Goal: Information Seeking & Learning: Learn about a topic

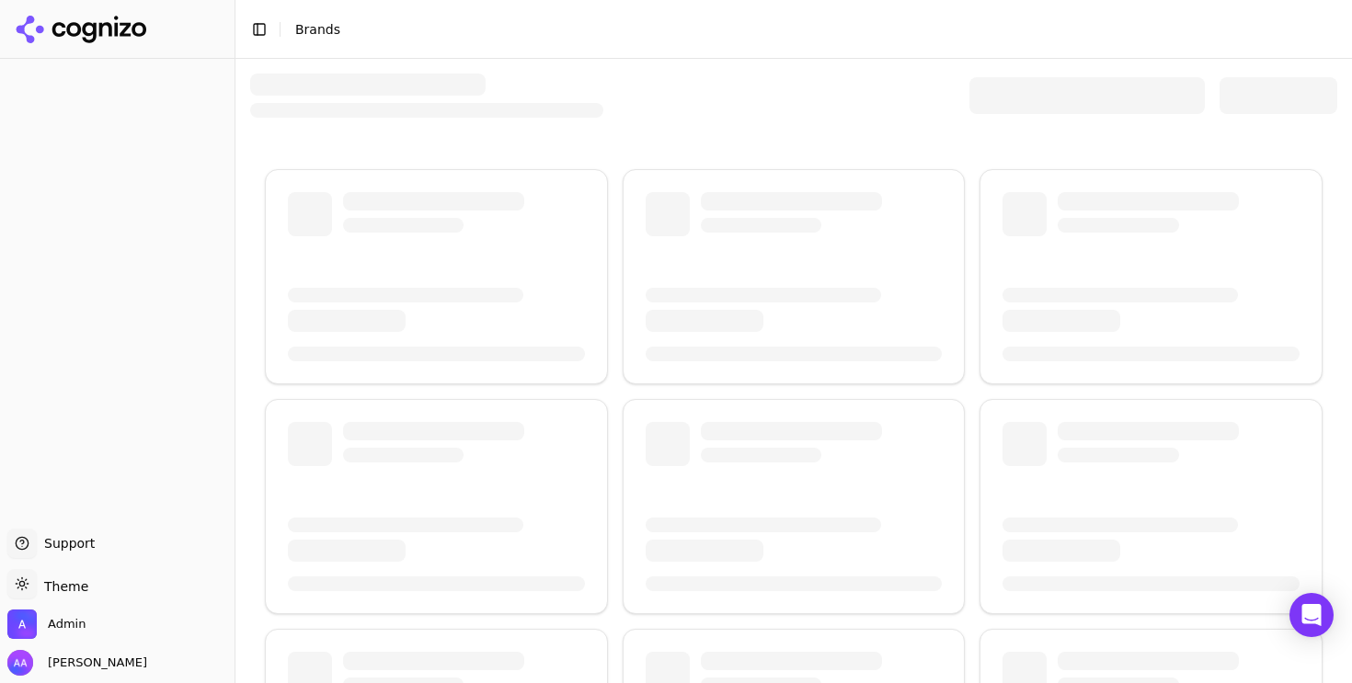
click at [608, 99] on div at bounding box center [793, 96] width 1087 height 44
click at [970, 101] on div at bounding box center [1087, 95] width 235 height 37
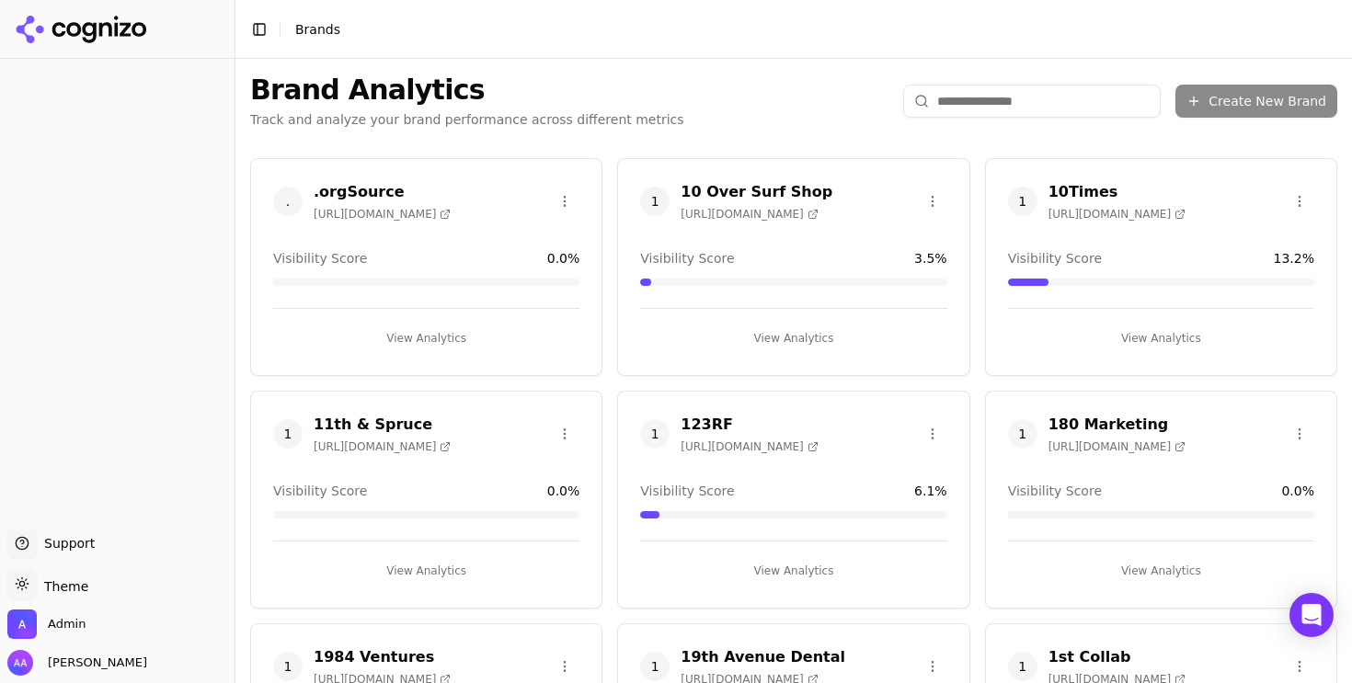
click at [966, 111] on input "search" at bounding box center [1032, 101] width 258 height 33
type input "*"
click at [952, 101] on input "search" at bounding box center [1032, 101] width 258 height 33
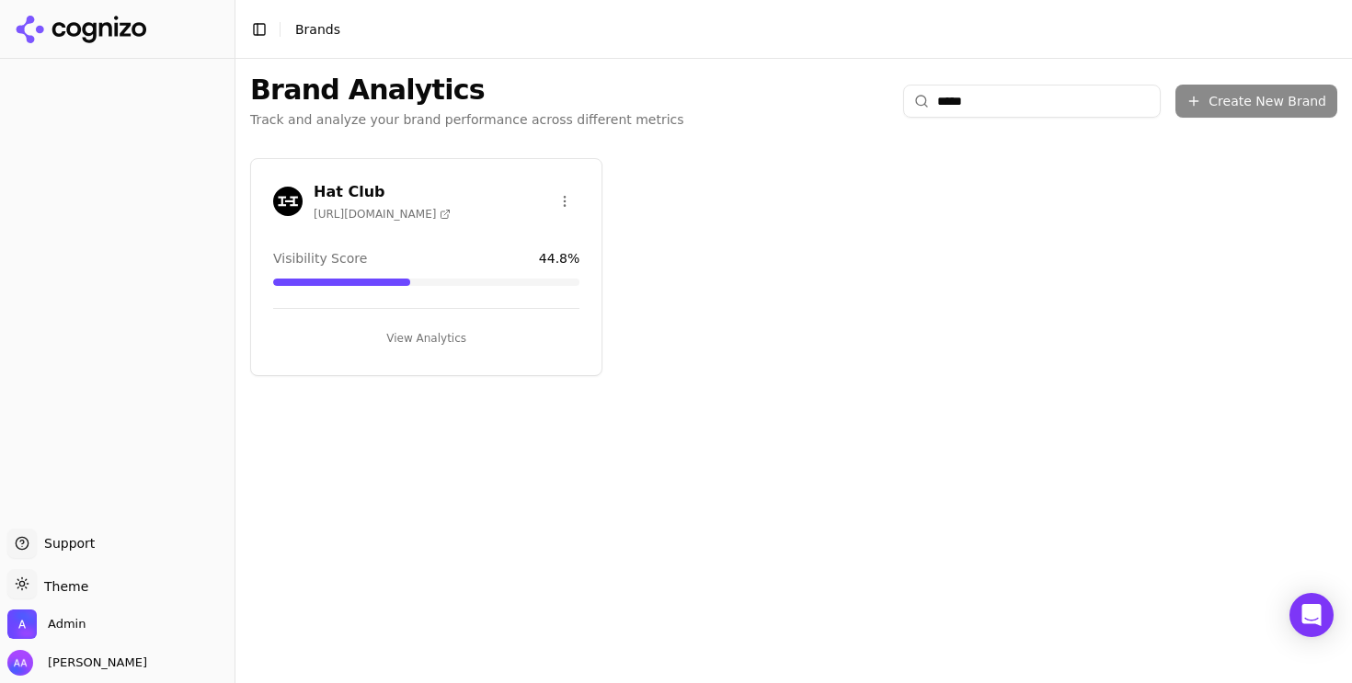
type input "*****"
click at [286, 204] on img at bounding box center [287, 201] width 29 height 29
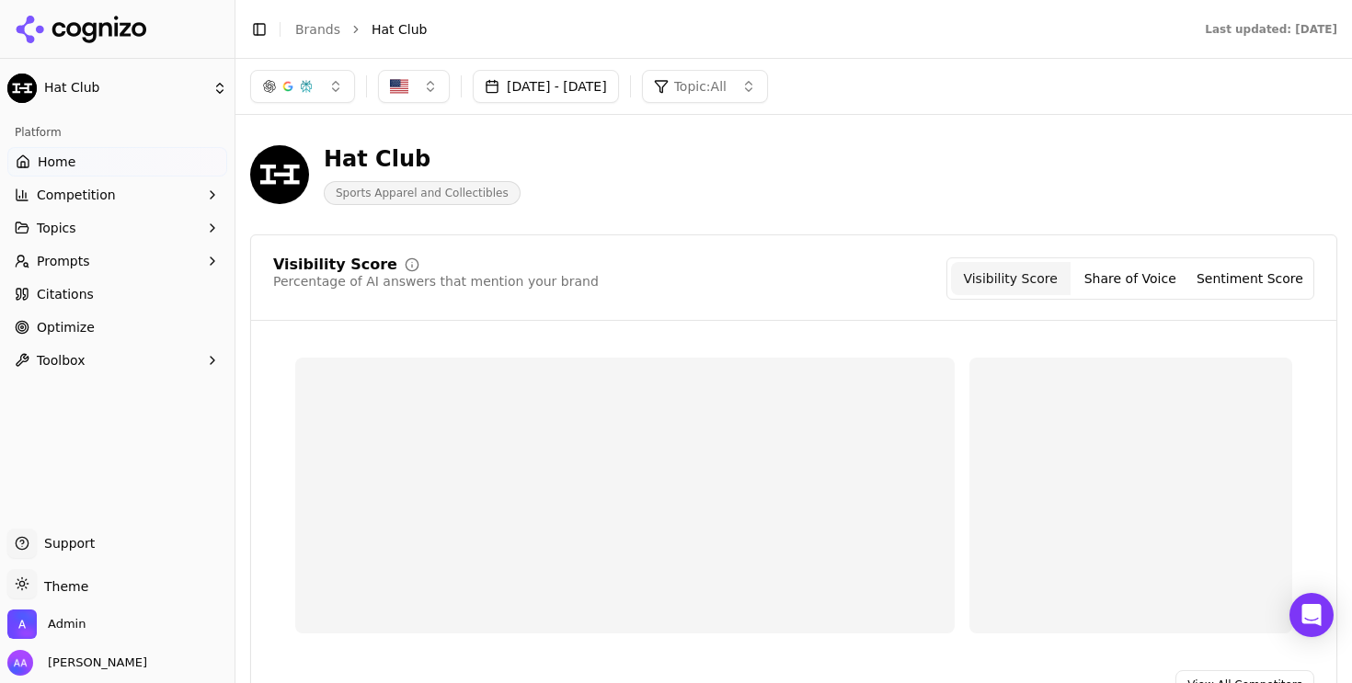
click at [116, 258] on button "Prompts" at bounding box center [117, 261] width 220 height 29
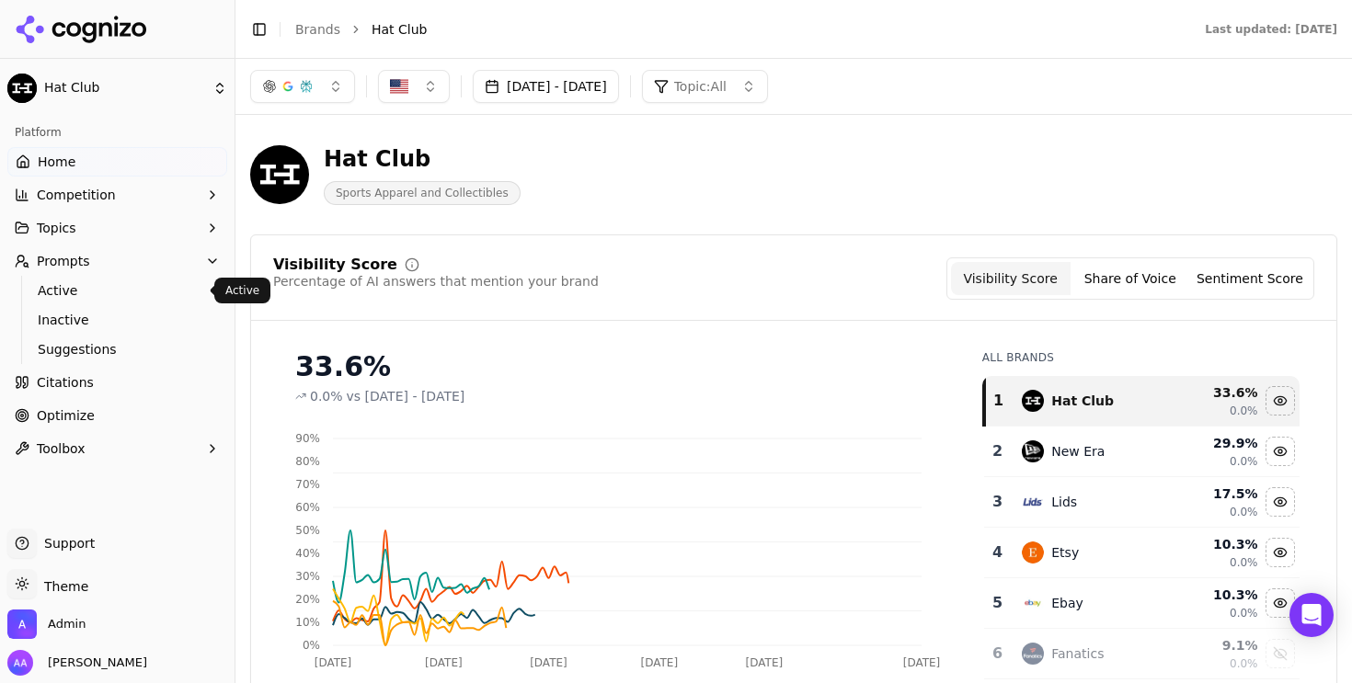
click at [112, 298] on span "Active" at bounding box center [118, 290] width 160 height 18
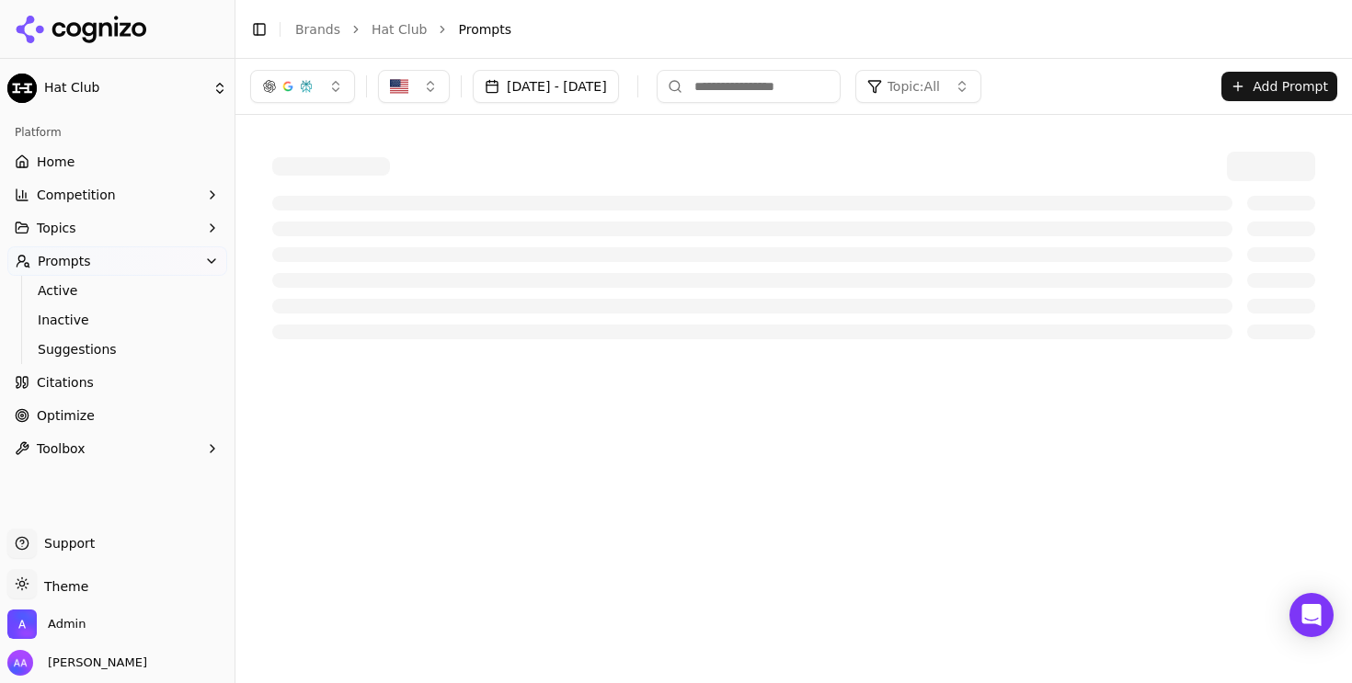
click at [1250, 88] on button "Add Prompt" at bounding box center [1280, 86] width 116 height 29
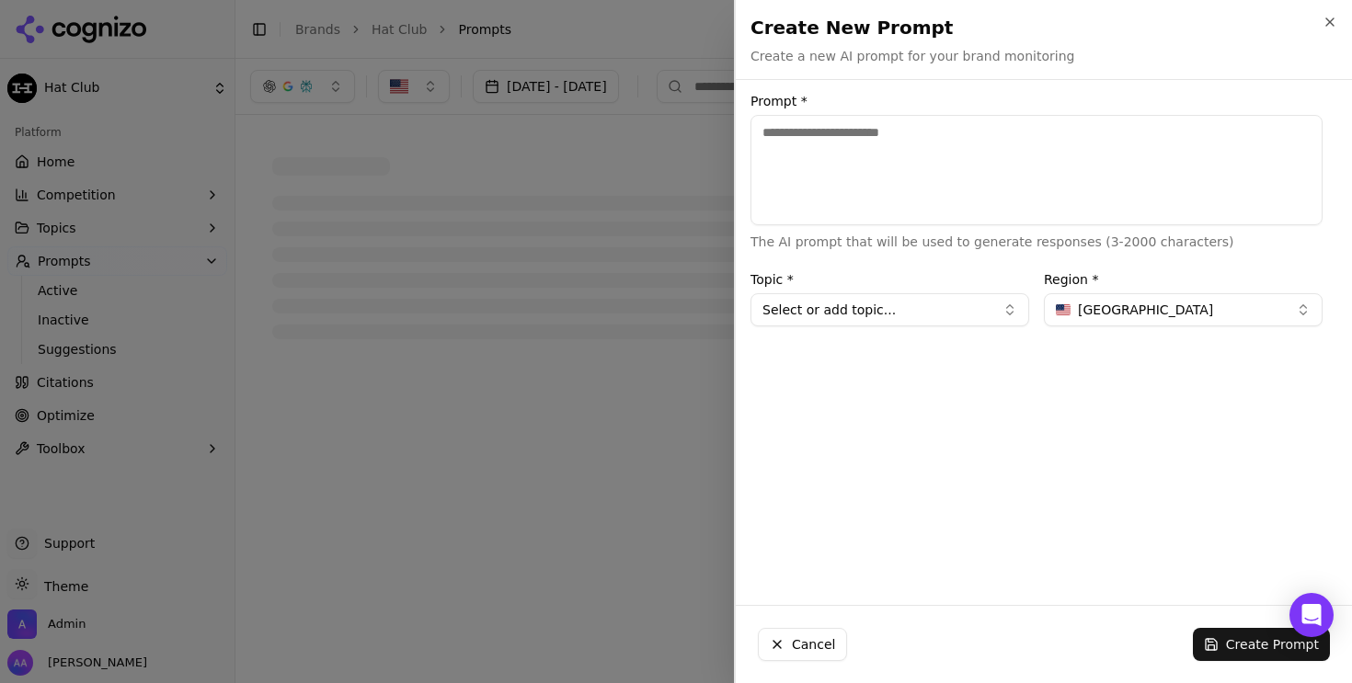
click at [707, 297] on div at bounding box center [676, 341] width 1352 height 683
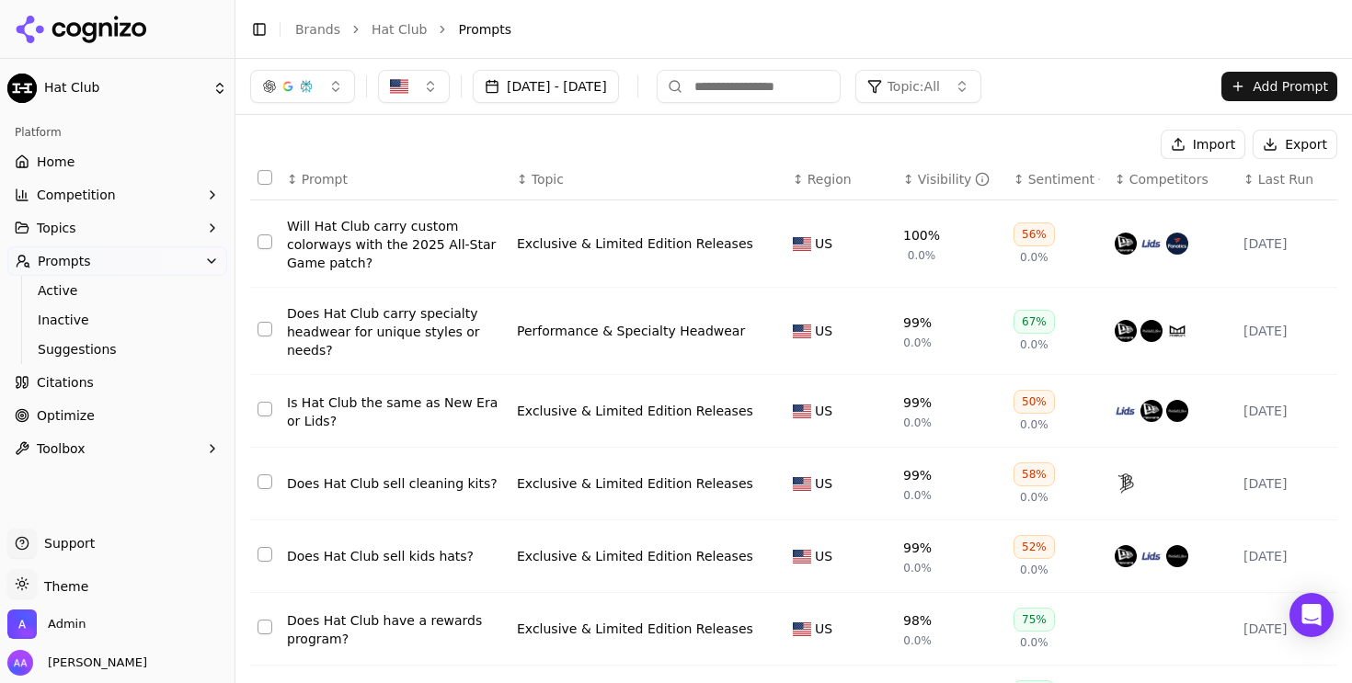
click at [1289, 188] on th "↕ Last Run" at bounding box center [1286, 179] width 101 height 41
click at [1283, 183] on span "Last Run" at bounding box center [1285, 179] width 55 height 18
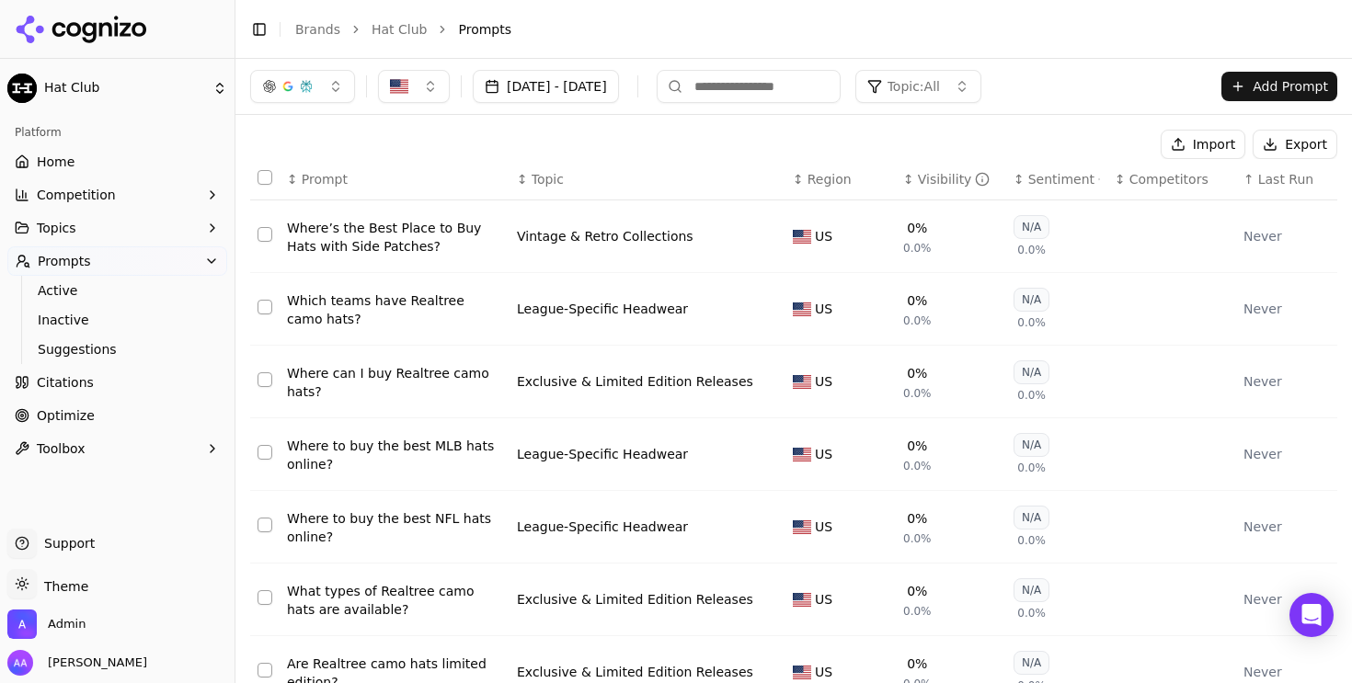
click at [1283, 183] on span "Last Run" at bounding box center [1285, 179] width 55 height 18
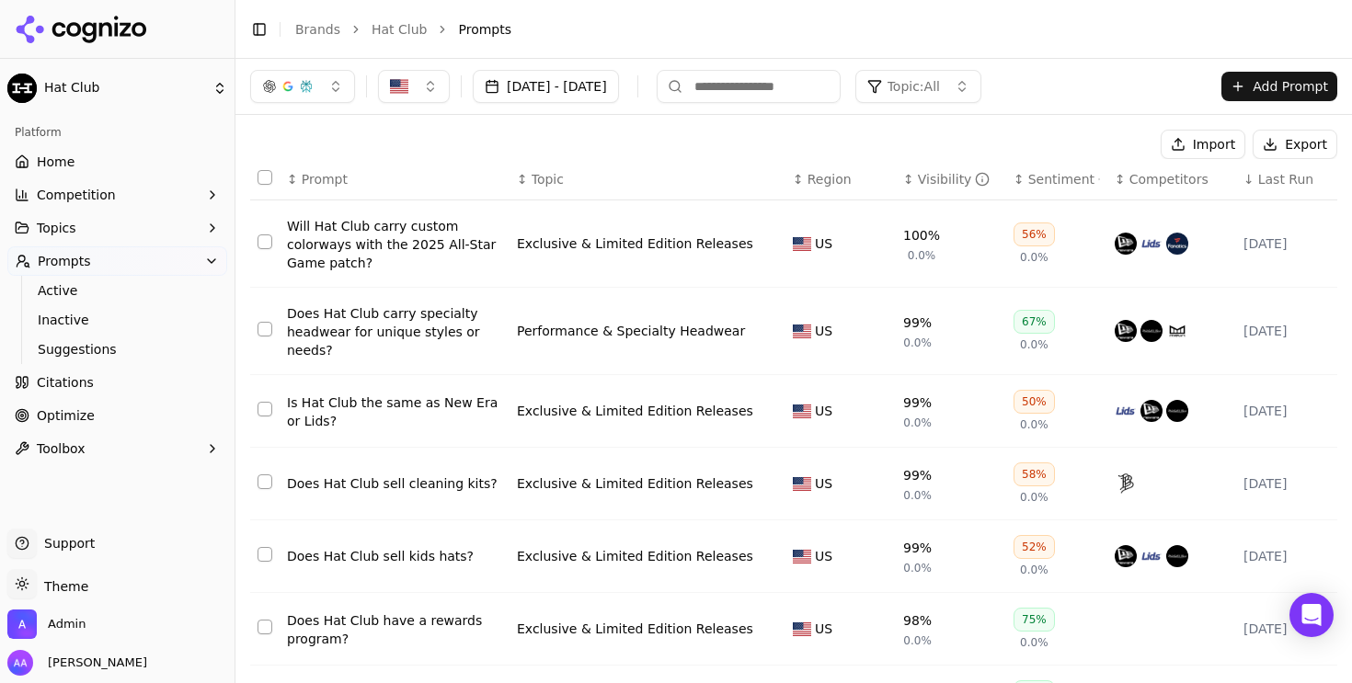
click at [1283, 183] on span "Last Run" at bounding box center [1285, 179] width 55 height 18
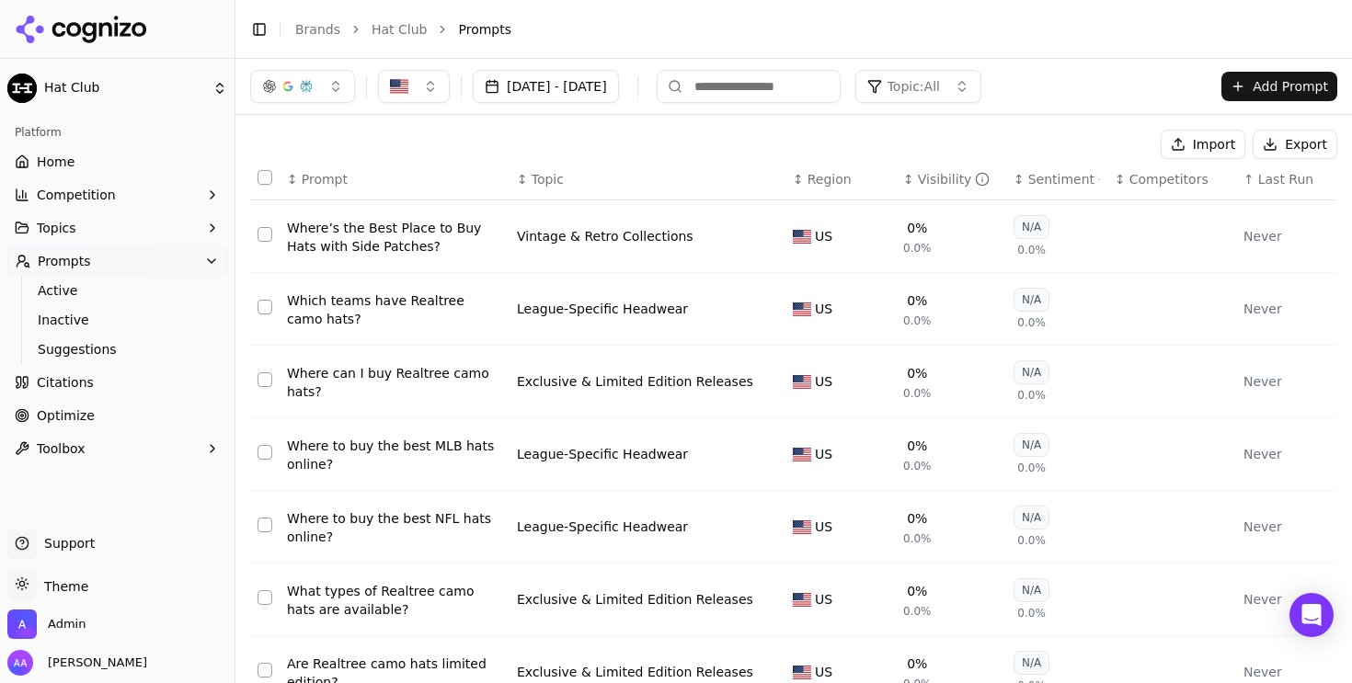
click at [577, 101] on button "Apr 01, 2025 - Sep 01, 2025" at bounding box center [546, 86] width 146 height 33
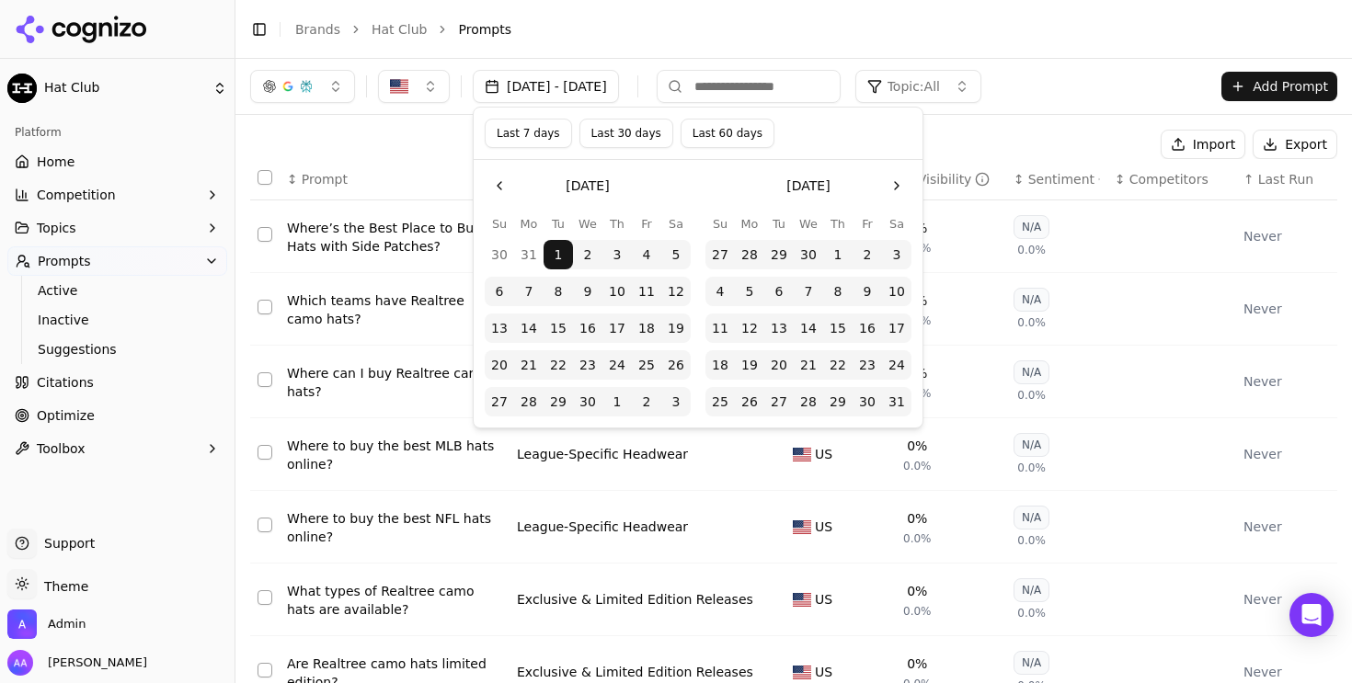
click at [727, 138] on button "Last 60 days" at bounding box center [728, 133] width 94 height 29
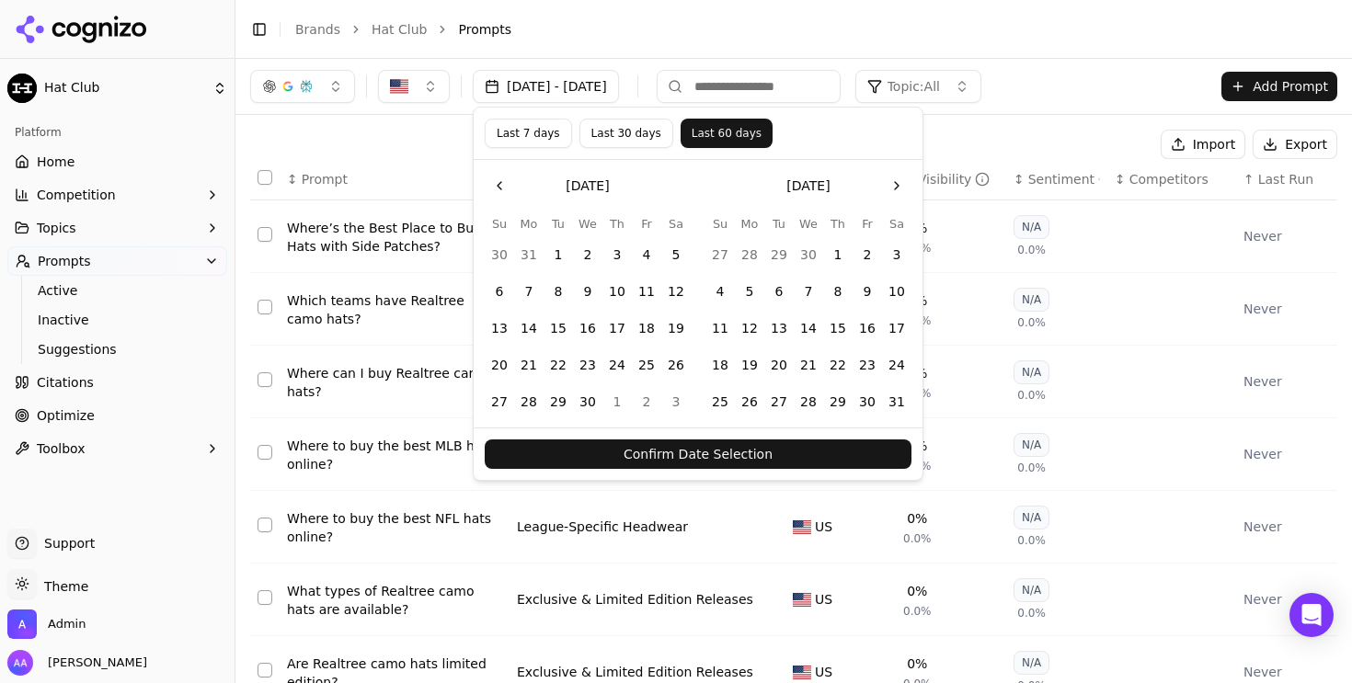
click at [746, 459] on button "Confirm Date Selection" at bounding box center [698, 454] width 427 height 29
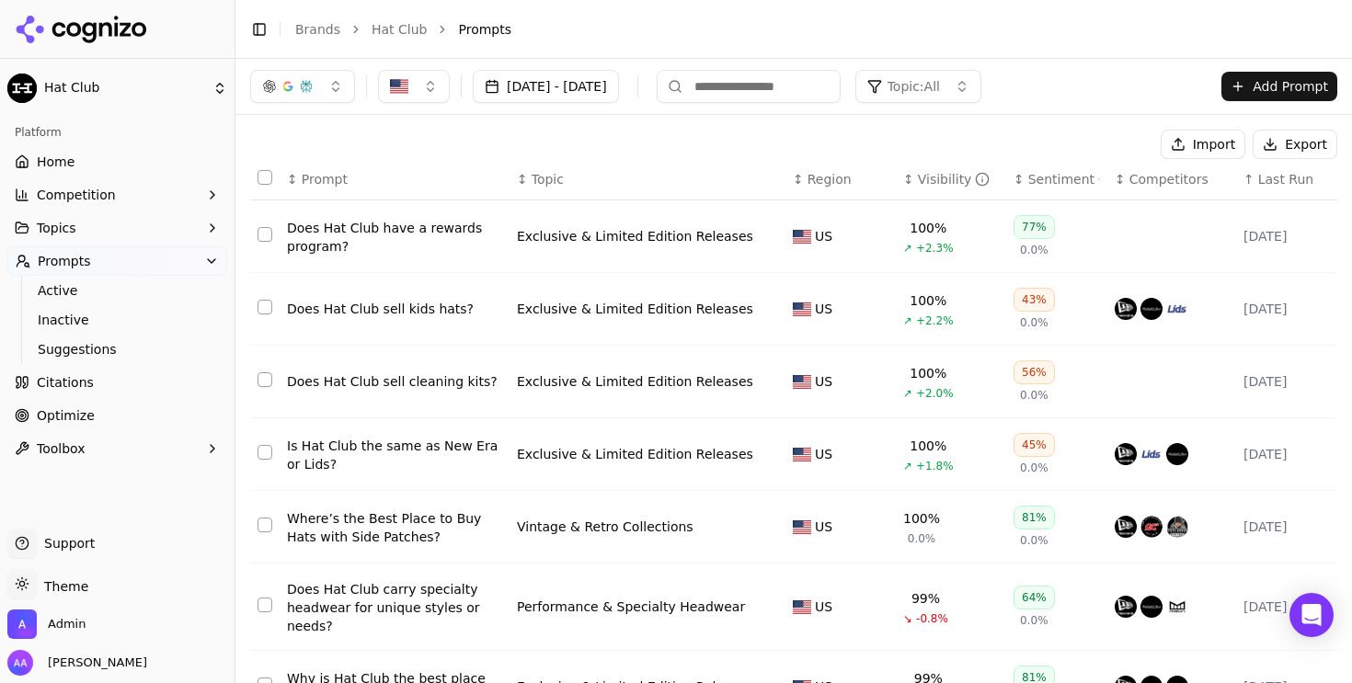
click at [1284, 185] on span "Last Run" at bounding box center [1285, 179] width 55 height 18
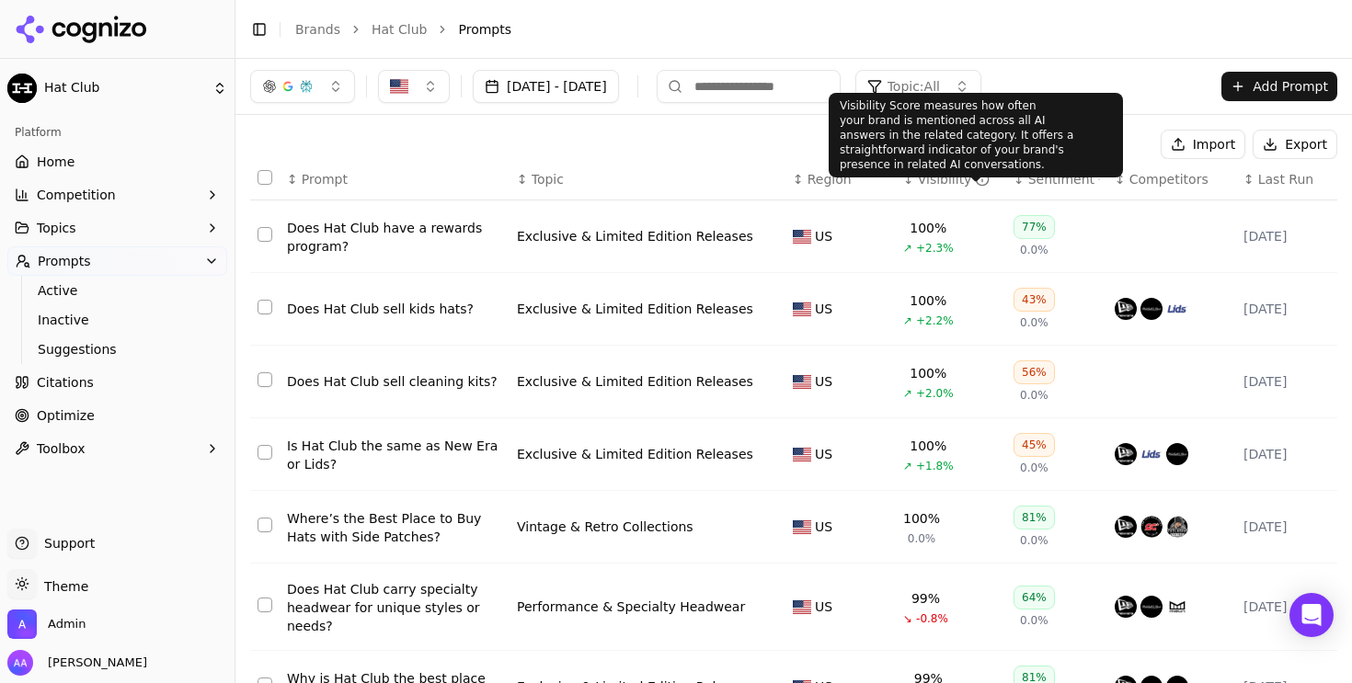
scroll to position [351, 0]
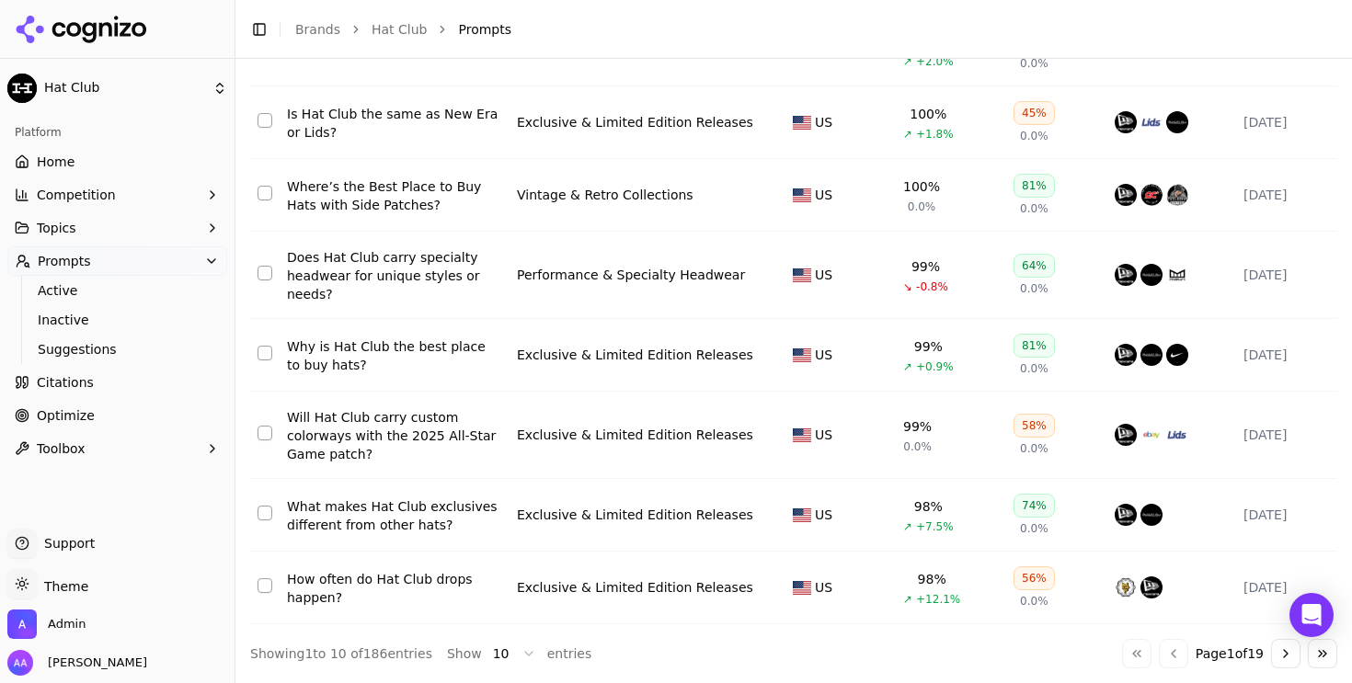
click at [1271, 656] on button "Go to next page" at bounding box center [1285, 653] width 29 height 29
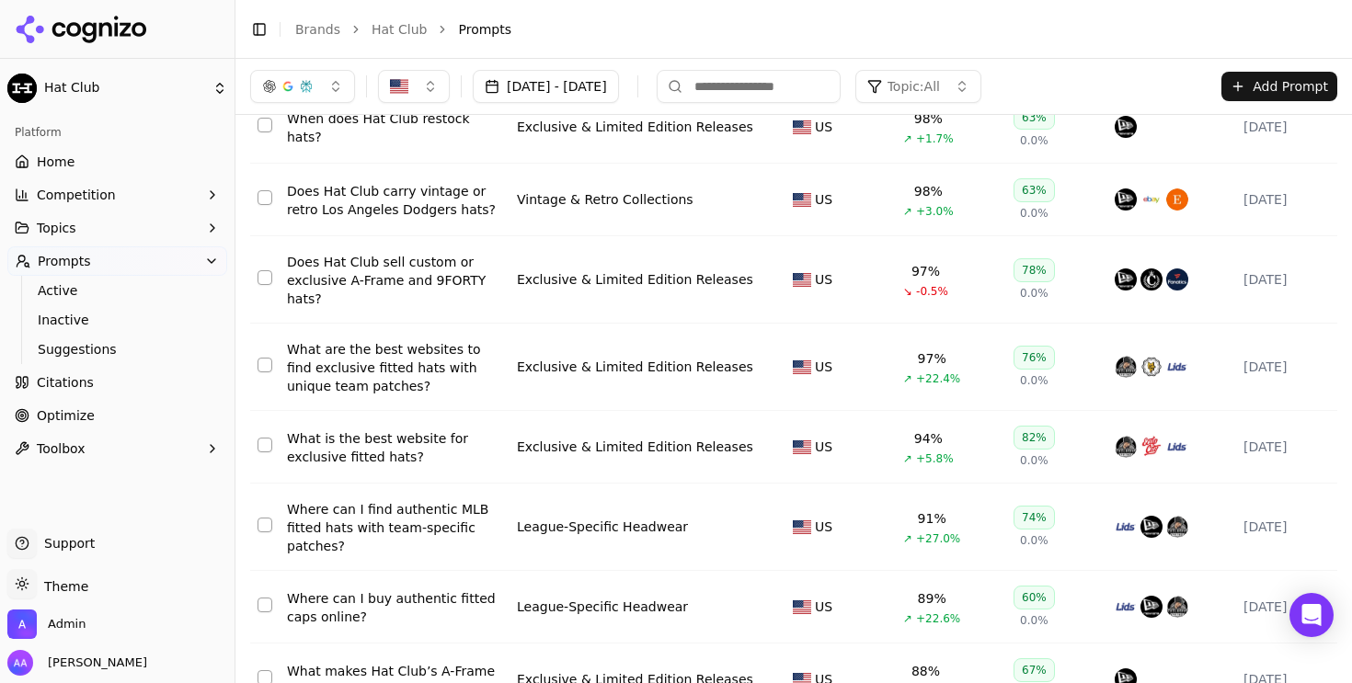
scroll to position [0, 0]
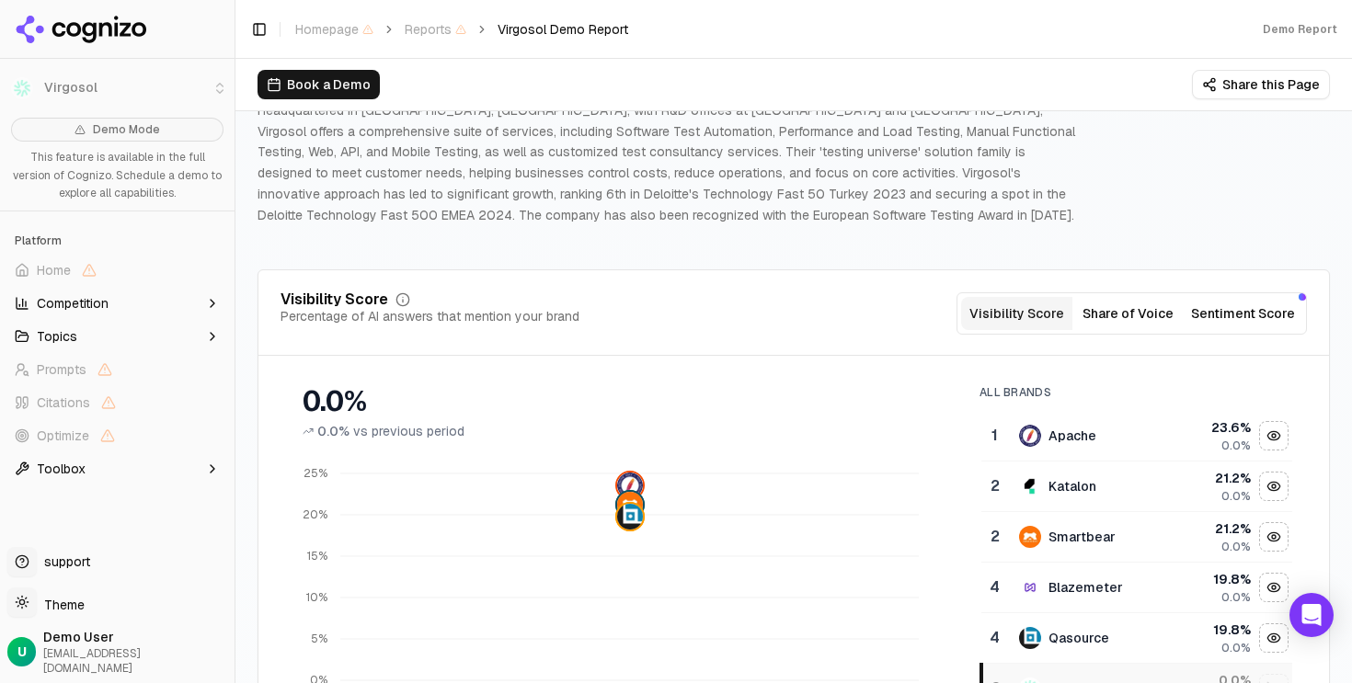
scroll to position [127, 0]
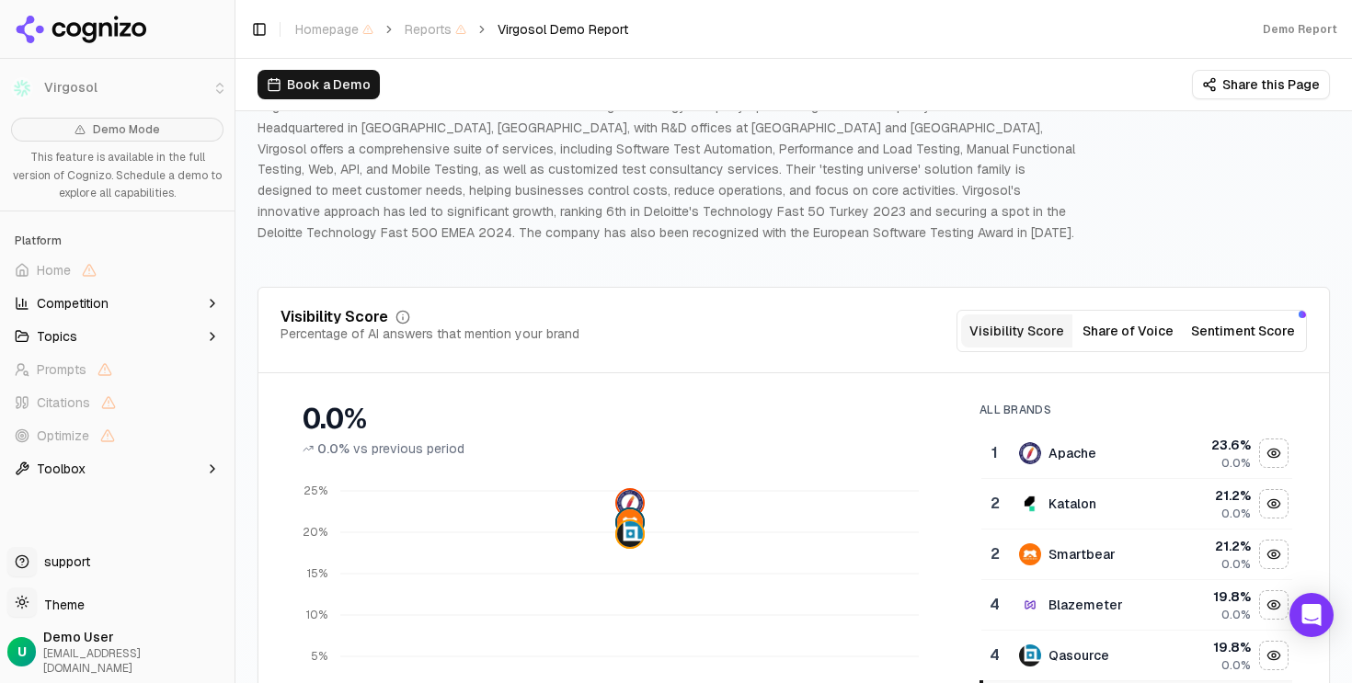
click at [786, 295] on div "Visibility Score Percentage of AI answers that mention your brand Visibility Sc…" at bounding box center [794, 594] width 1073 height 614
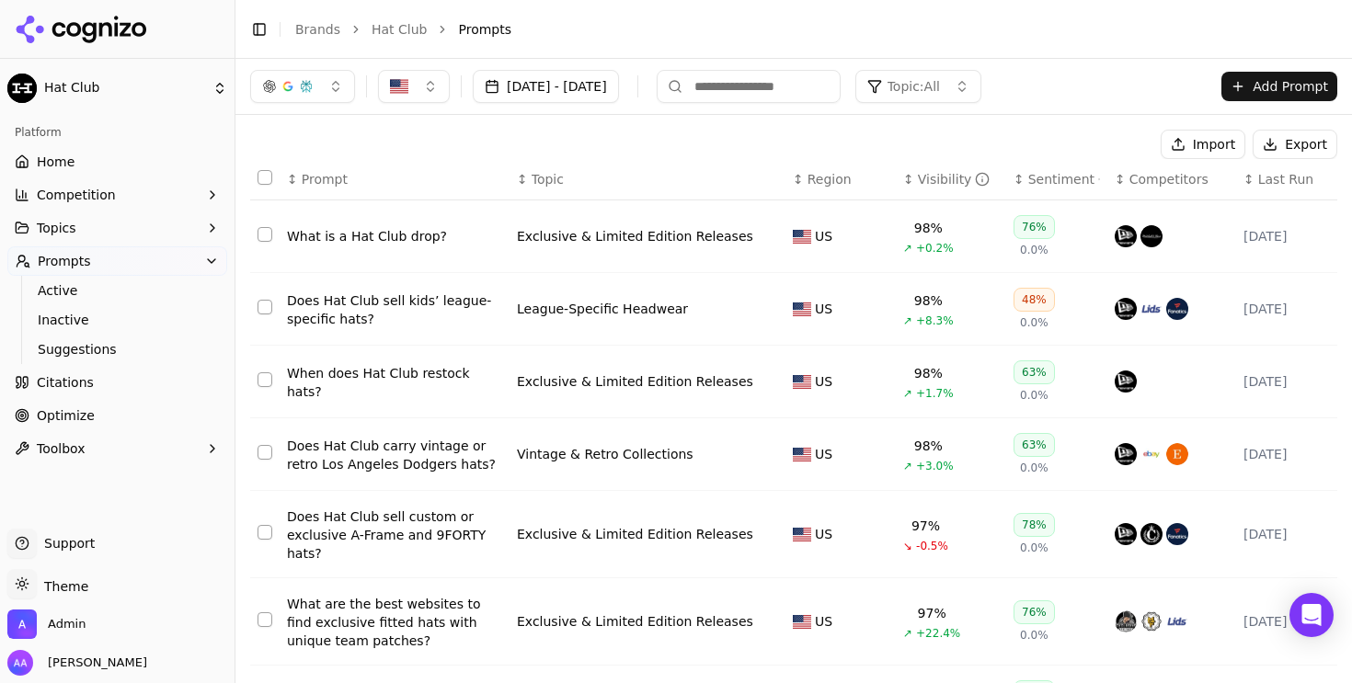
click at [1284, 189] on th "↕ Last Run" at bounding box center [1286, 179] width 101 height 41
click at [689, 133] on div "Import Export" at bounding box center [793, 144] width 1087 height 29
click at [137, 152] on link "Home" at bounding box center [117, 161] width 220 height 29
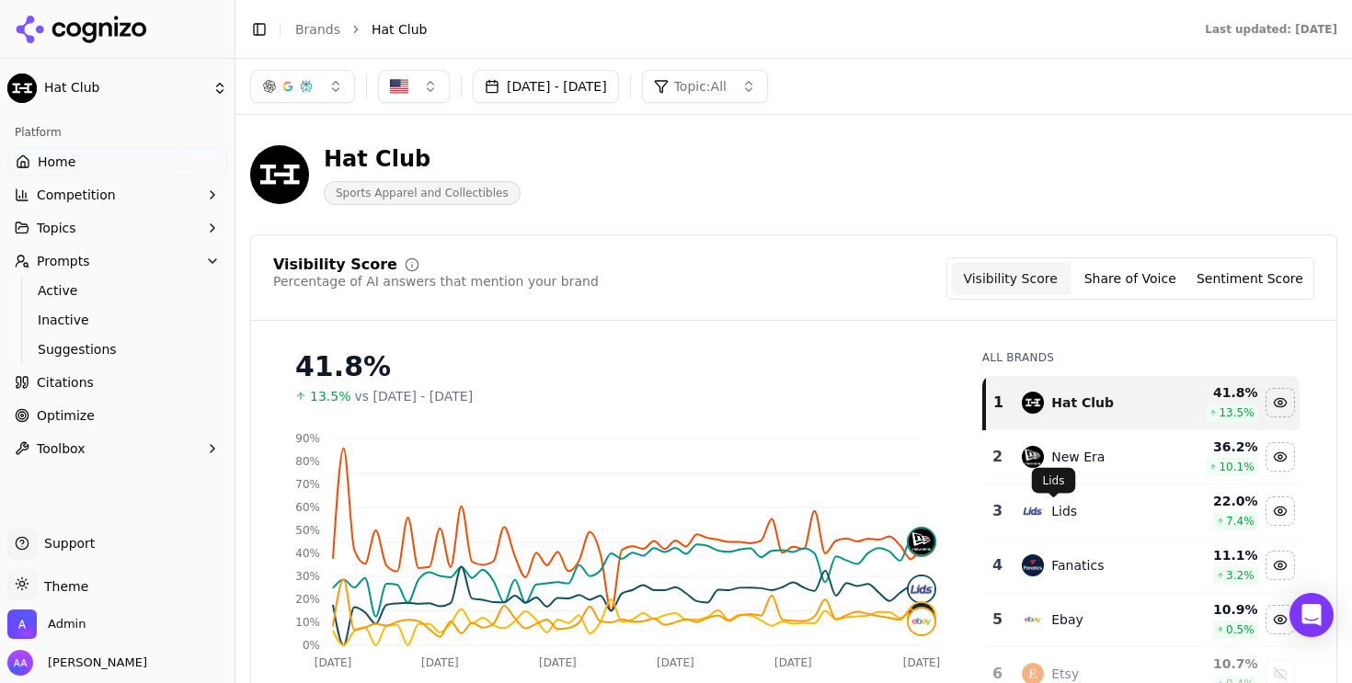
click at [1054, 518] on div "Lids" at bounding box center [1064, 511] width 26 height 18
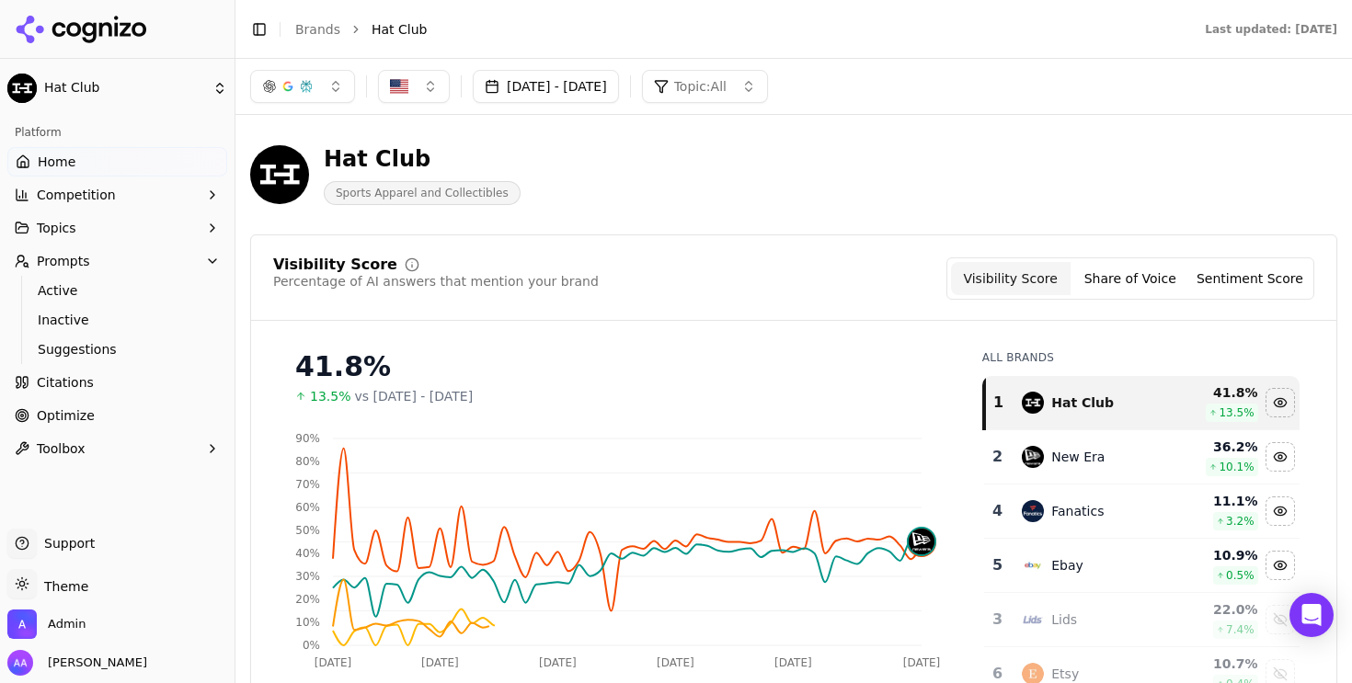
click at [1056, 513] on div "Fanatics" at bounding box center [1077, 511] width 52 height 18
click at [1053, 521] on div "Ebay" at bounding box center [1093, 511] width 142 height 22
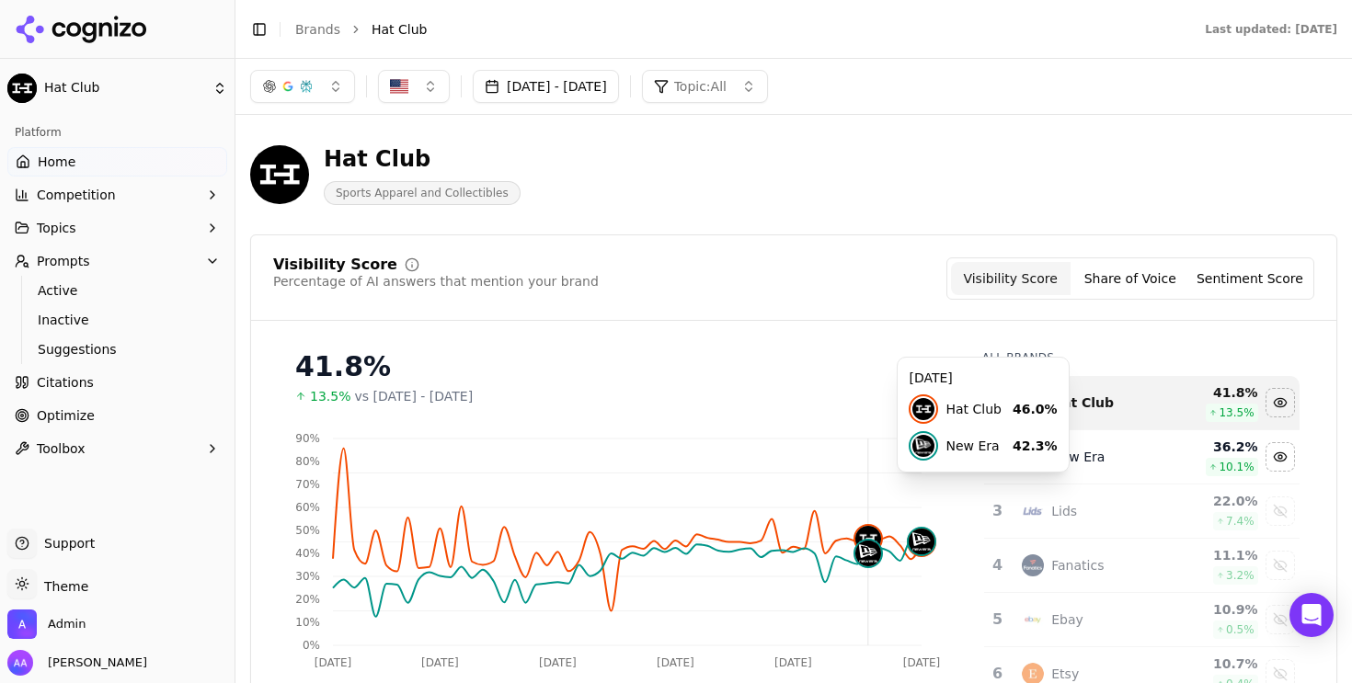
drag, startPoint x: 761, startPoint y: 435, endPoint x: 826, endPoint y: 397, distance: 75.4
click at [826, 397] on div "41.8% 13.5% vs May 20, 2025 - Jul 19, 2025 Jul 20 Jul 30 Aug 11 Aug 25 Sep 5 Se…" at bounding box center [620, 523] width 694 height 375
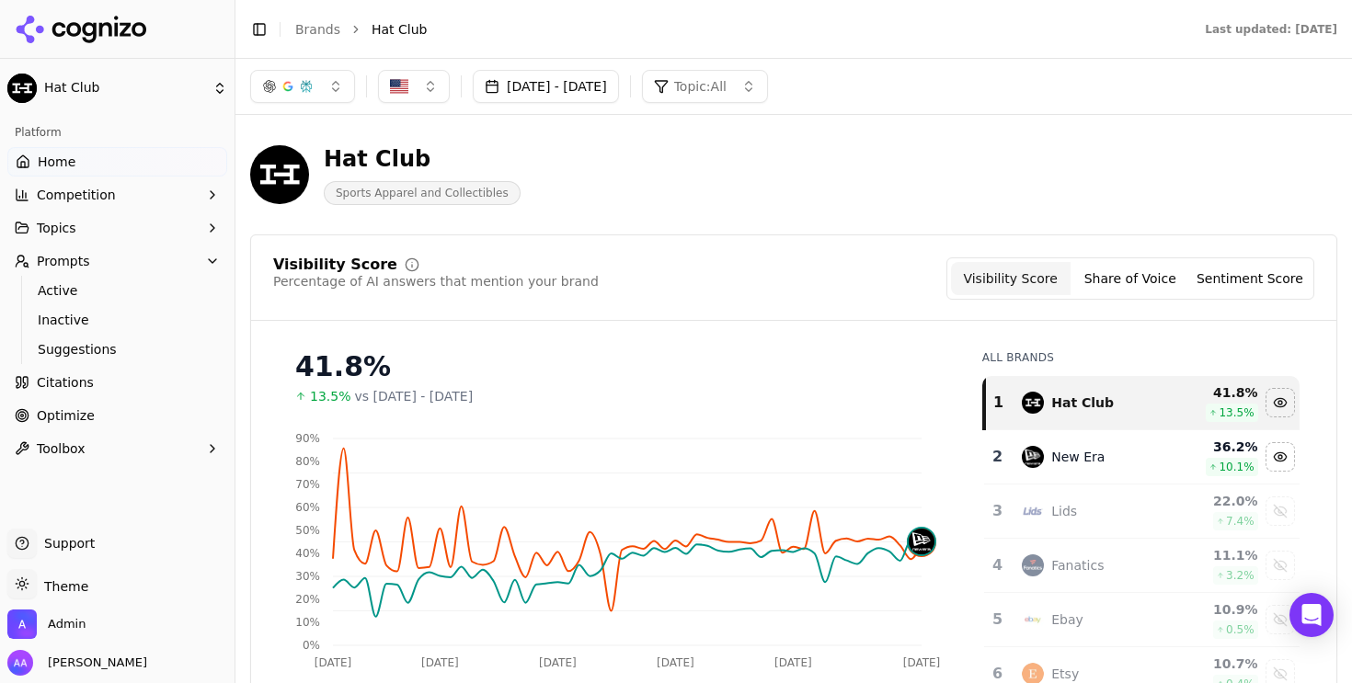
click at [1093, 94] on div "Jul 20, 2025 - Sep 18, 2025 Topic: All" at bounding box center [793, 86] width 1087 height 33
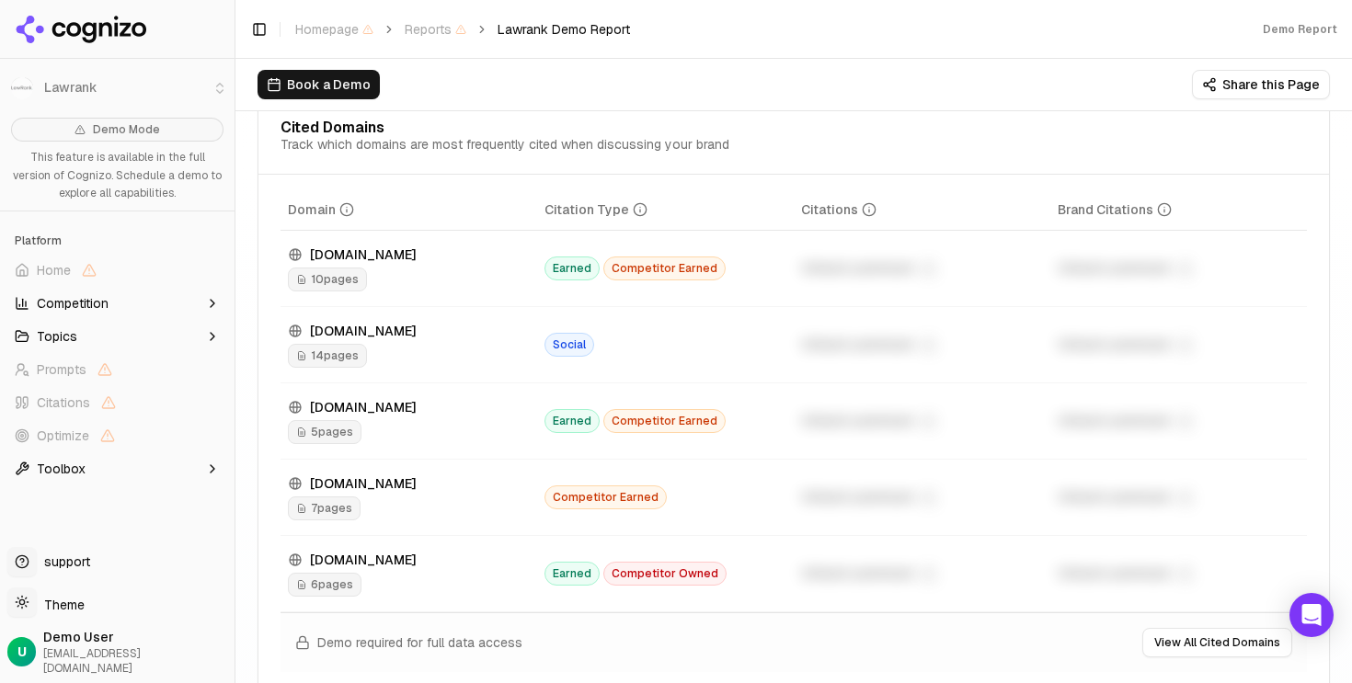
scroll to position [2135, 0]
